Goal: Information Seeking & Learning: Find contact information

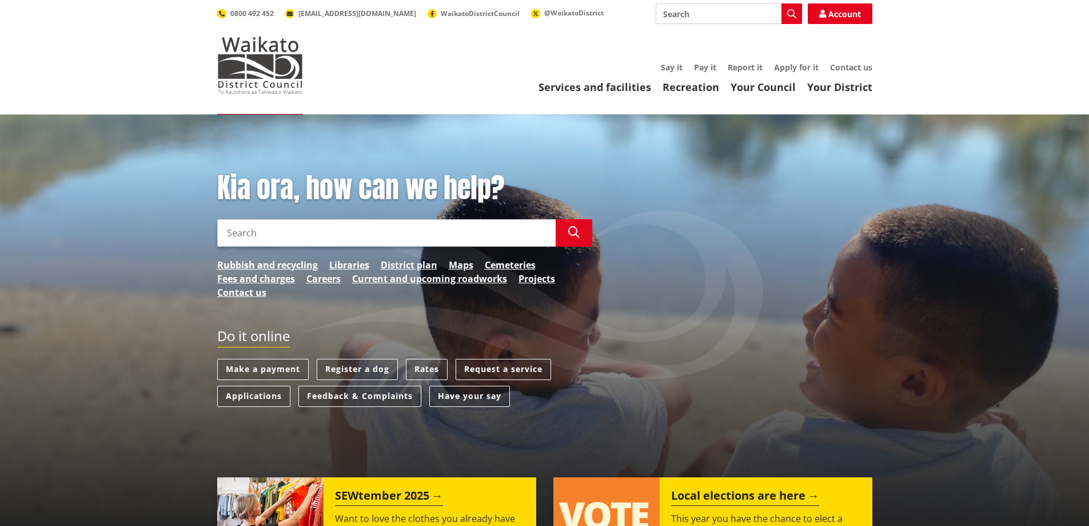
click at [853, 67] on link "Contact us" at bounding box center [851, 67] width 42 height 11
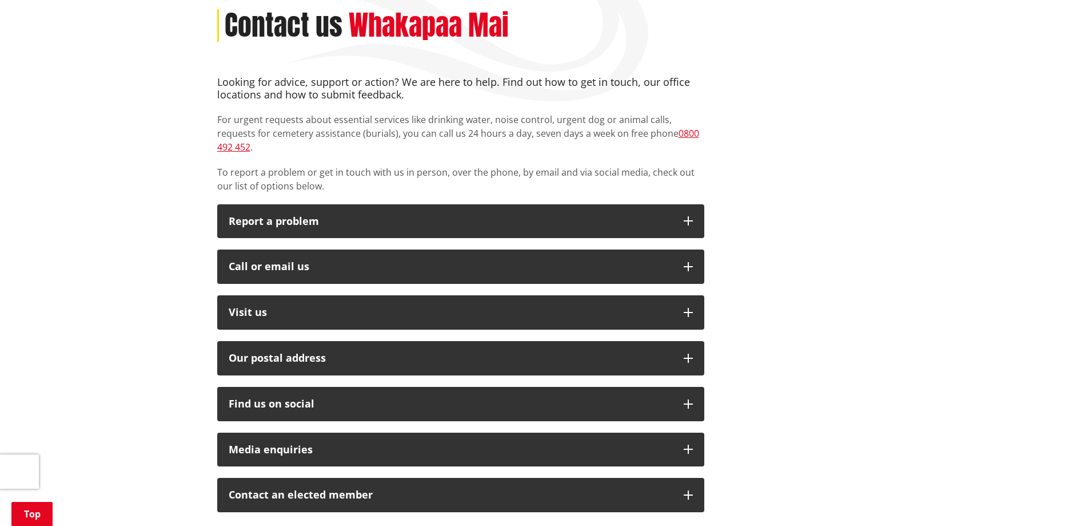
scroll to position [172, 0]
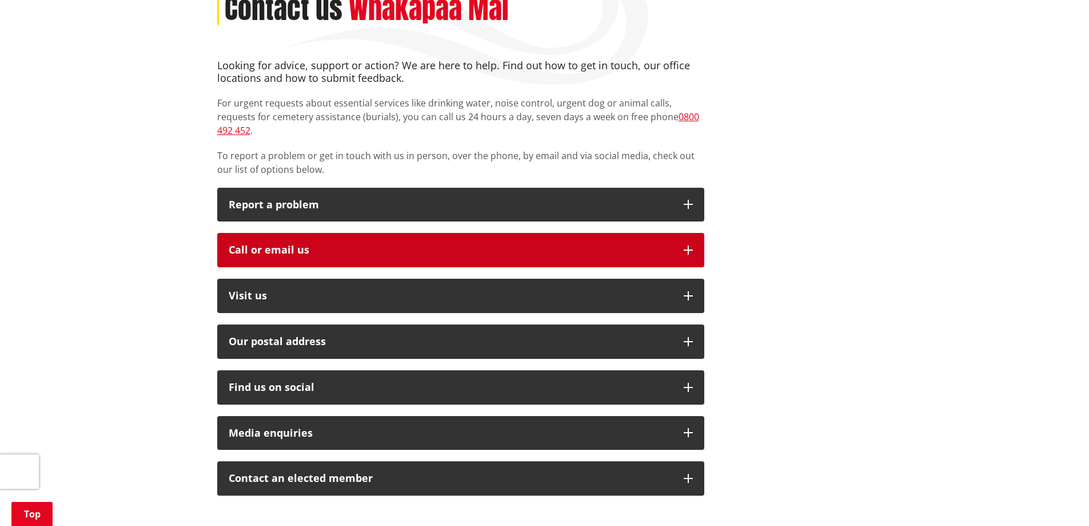
click at [691, 245] on icon "button" at bounding box center [688, 249] width 9 height 9
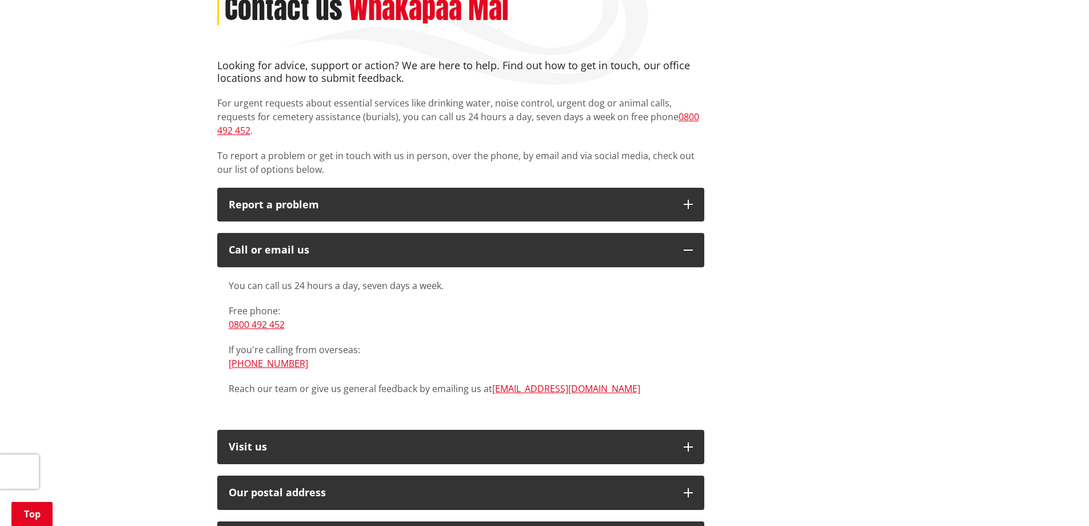
click at [250, 318] on link "0800 492 452" at bounding box center [257, 324] width 56 height 13
